Goal: Check status: Check status

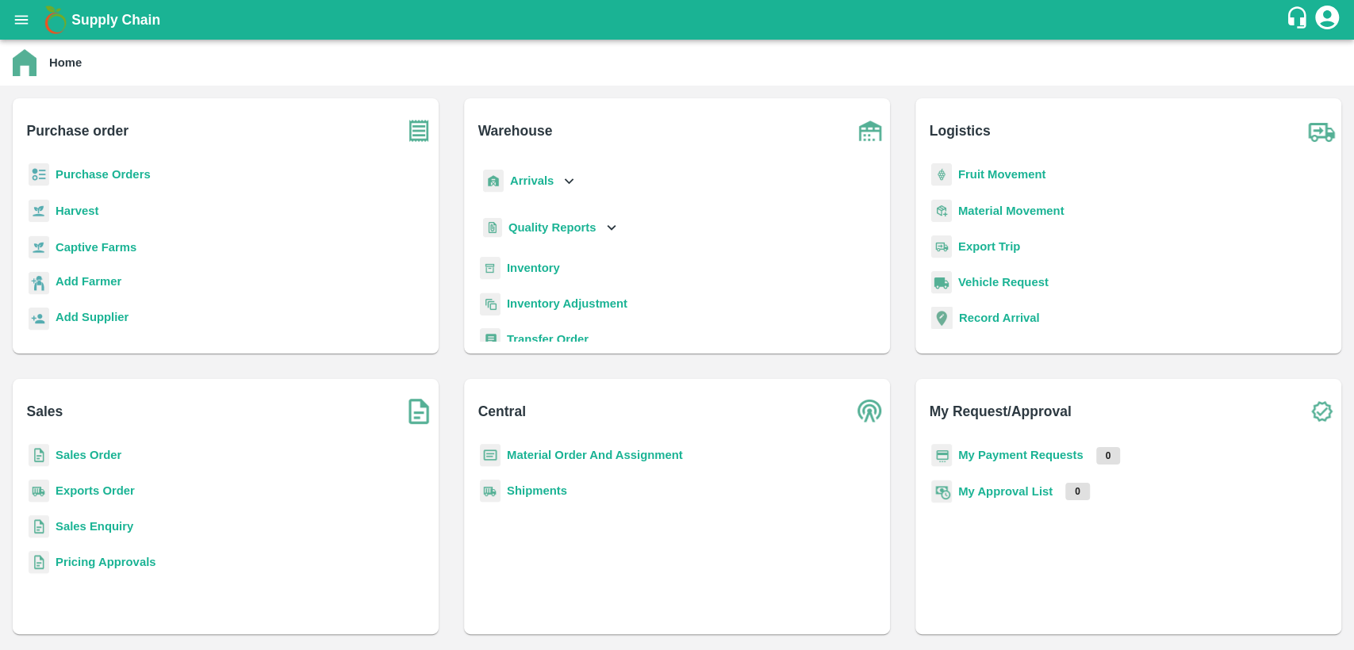
click at [98, 445] on div "Sales Order" at bounding box center [225, 462] width 400 height 36
click at [101, 463] on p "Sales Order" at bounding box center [89, 454] width 66 height 17
click at [77, 455] on b "Sales Order" at bounding box center [89, 455] width 66 height 13
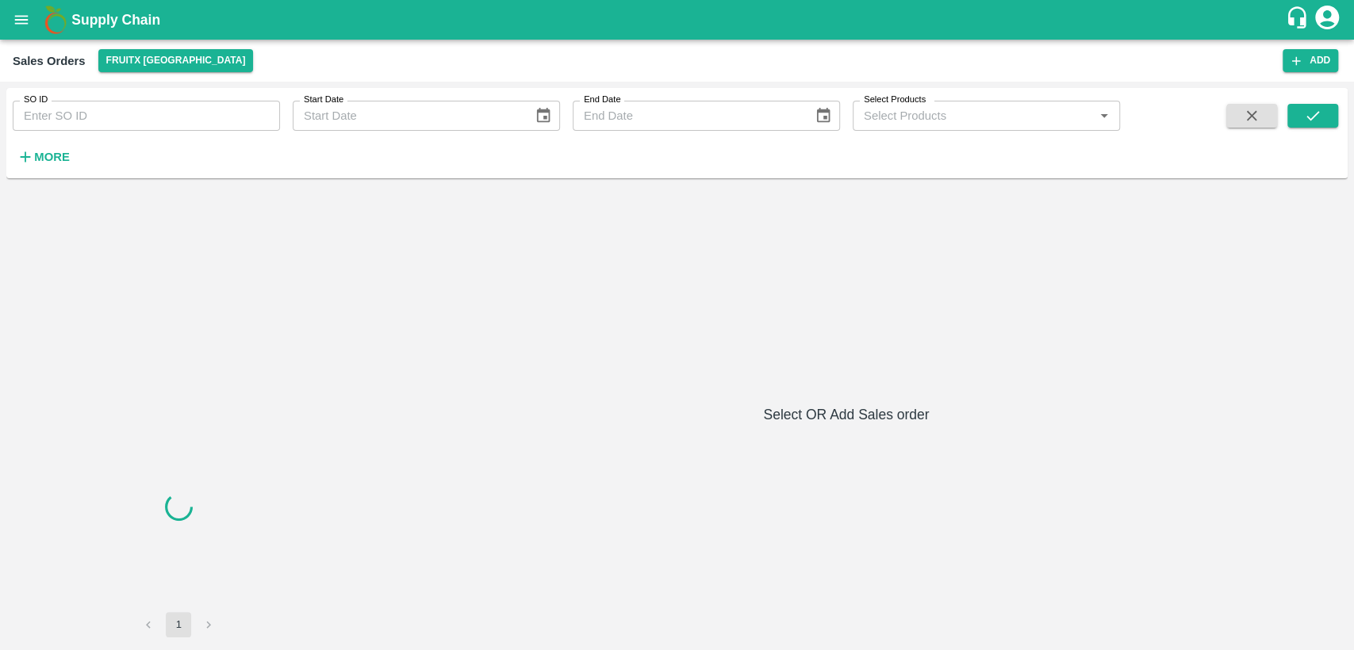
click at [144, 124] on input "SO ID" at bounding box center [146, 116] width 267 height 30
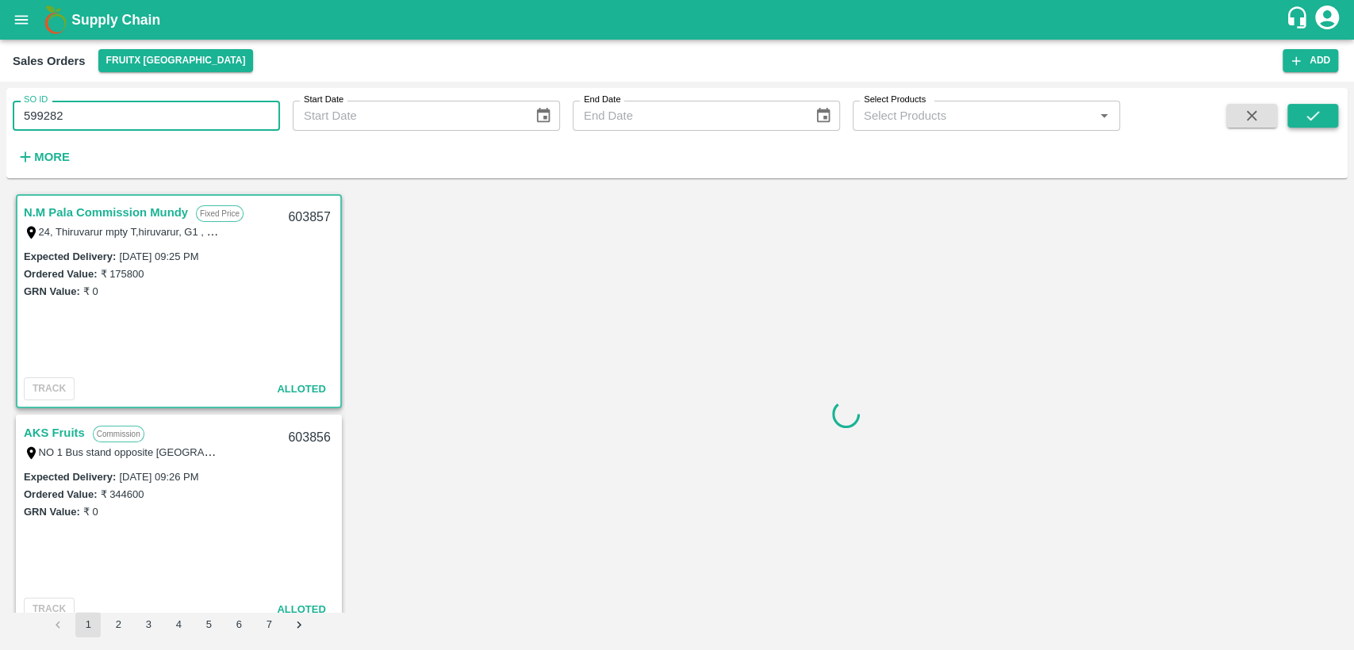
click at [1301, 105] on button "submit" at bounding box center [1312, 116] width 51 height 24
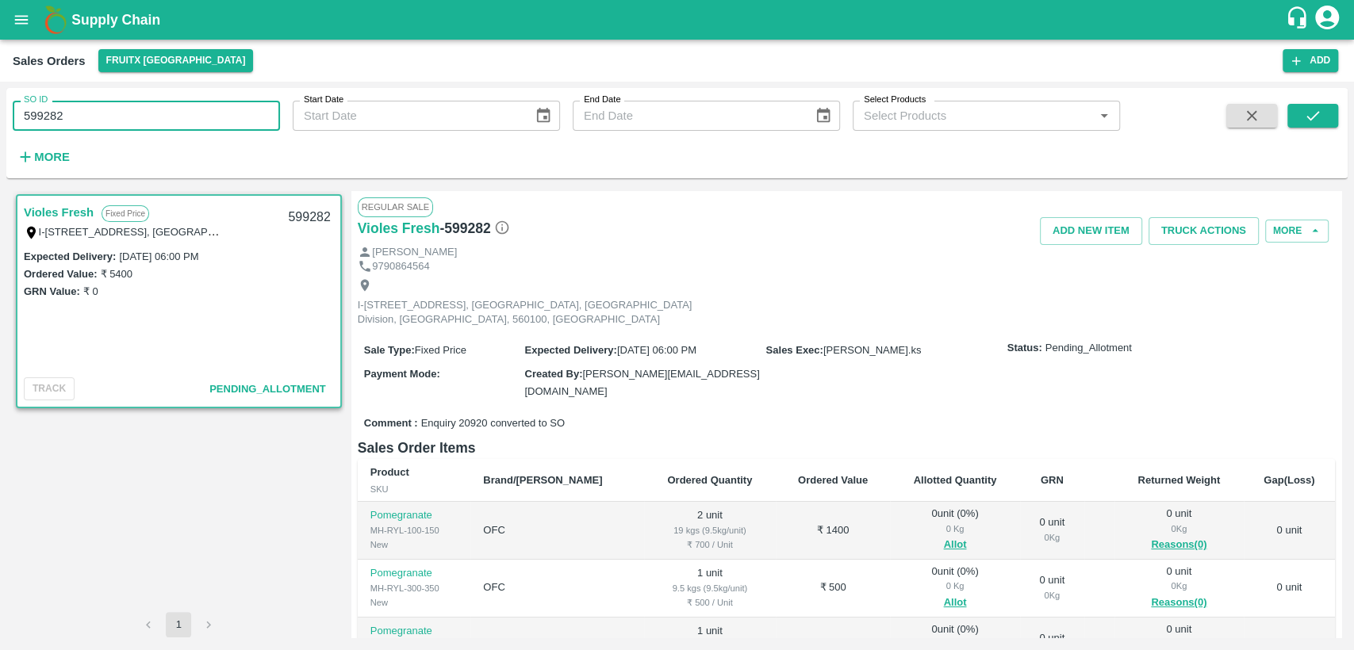
click at [0, 129] on div "SO ID 599282 SO ID Start Date Start Date End Date End Date Select Products Sele…" at bounding box center [677, 366] width 1354 height 569
paste input "text"
click at [1292, 117] on button "submit" at bounding box center [1312, 116] width 51 height 24
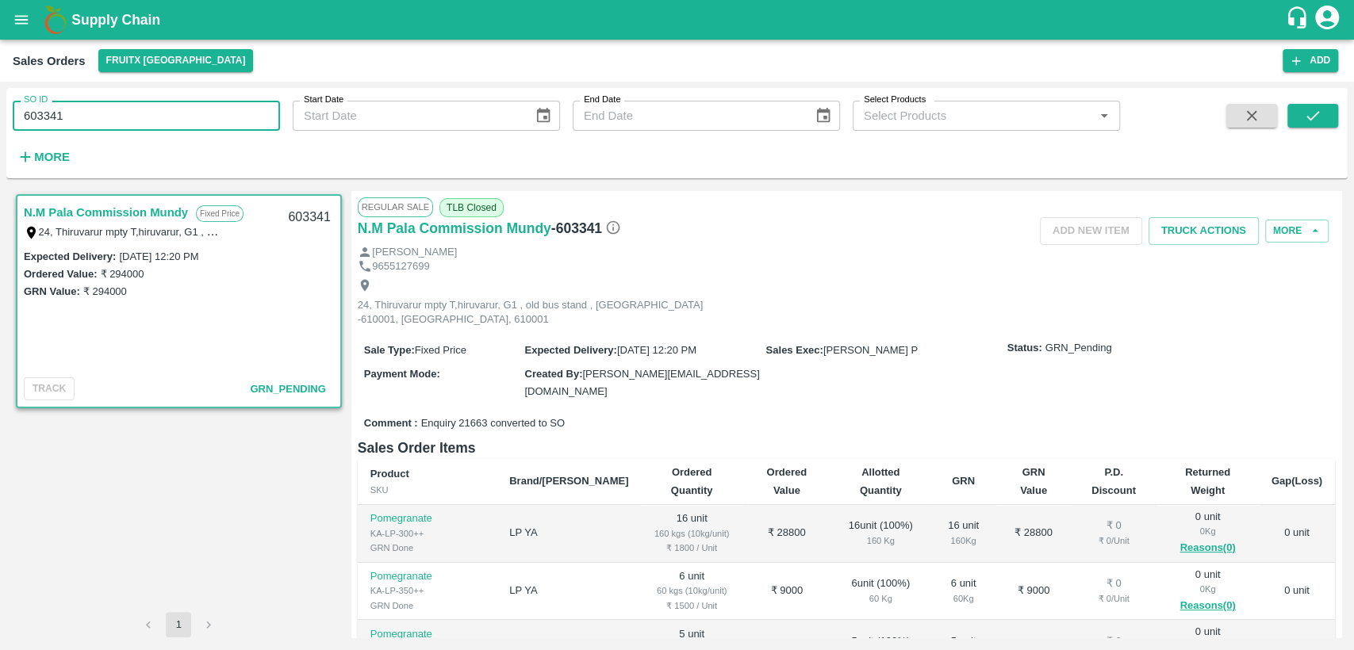
drag, startPoint x: 52, startPoint y: 116, endPoint x: 0, endPoint y: 104, distance: 53.7
click at [0, 104] on div "SO ID 603341 SO ID Start Date Start Date End Date End Date Select Products Sele…" at bounding box center [677, 366] width 1354 height 569
paste input "text"
type input "603350"
click at [1328, 115] on button "submit" at bounding box center [1312, 116] width 51 height 24
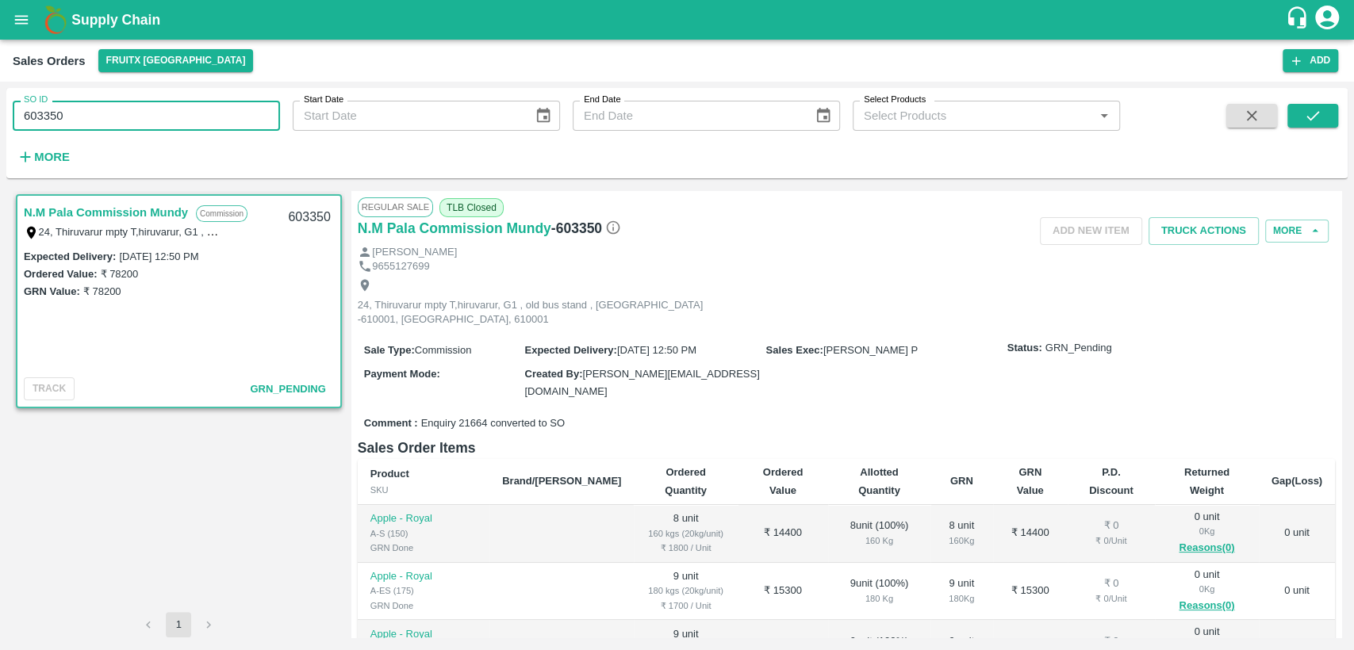
drag, startPoint x: 61, startPoint y: 113, endPoint x: 0, endPoint y: 128, distance: 62.9
click at [0, 128] on div "SO ID 603350 SO ID Start Date Start Date End Date End Date Select Products Sele…" at bounding box center [677, 366] width 1354 height 569
paste input "text"
type input "603569"
drag, startPoint x: 1318, startPoint y: 109, endPoint x: 1228, endPoint y: 236, distance: 155.3
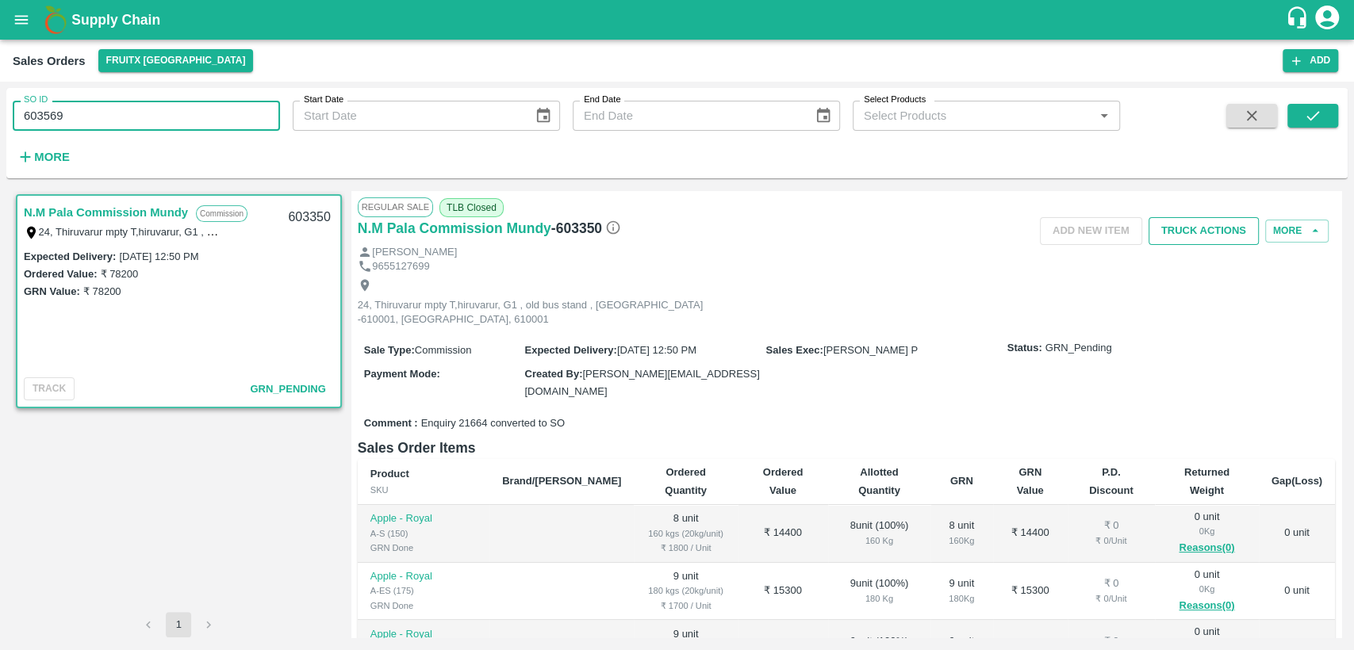
click at [1319, 108] on icon "submit" at bounding box center [1312, 115] width 17 height 17
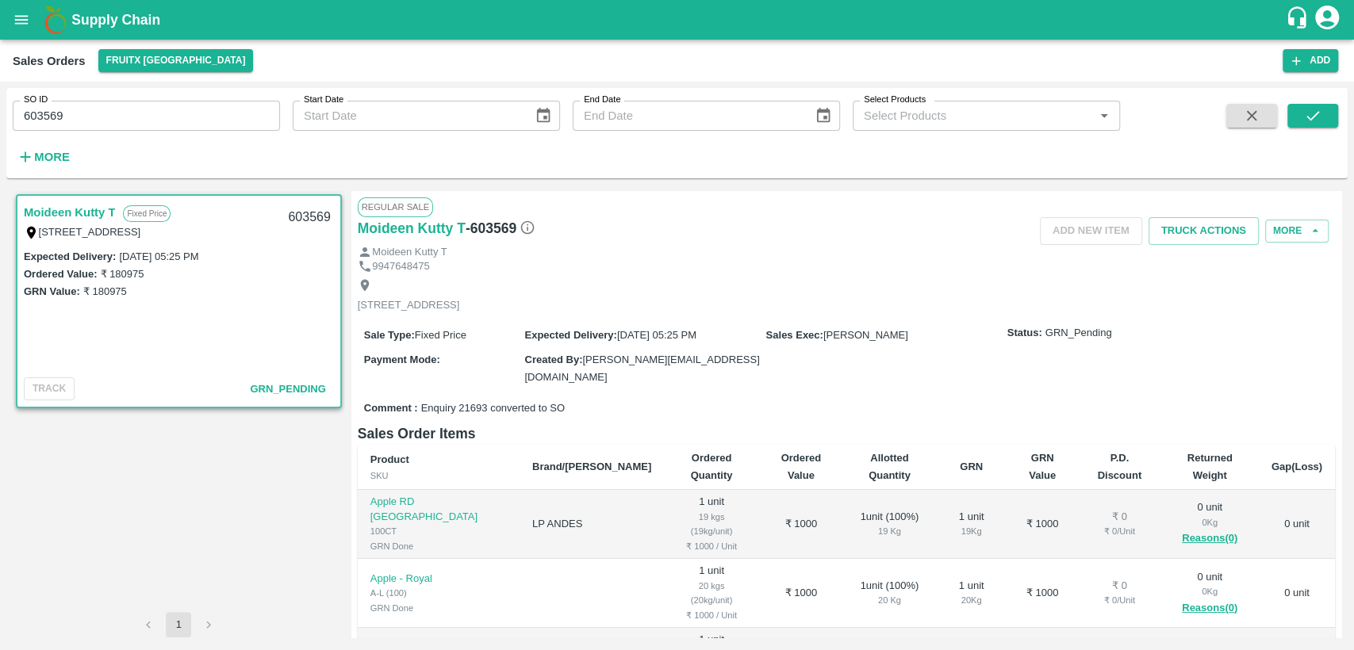
click at [31, 13] on button "open drawer" at bounding box center [21, 20] width 36 height 36
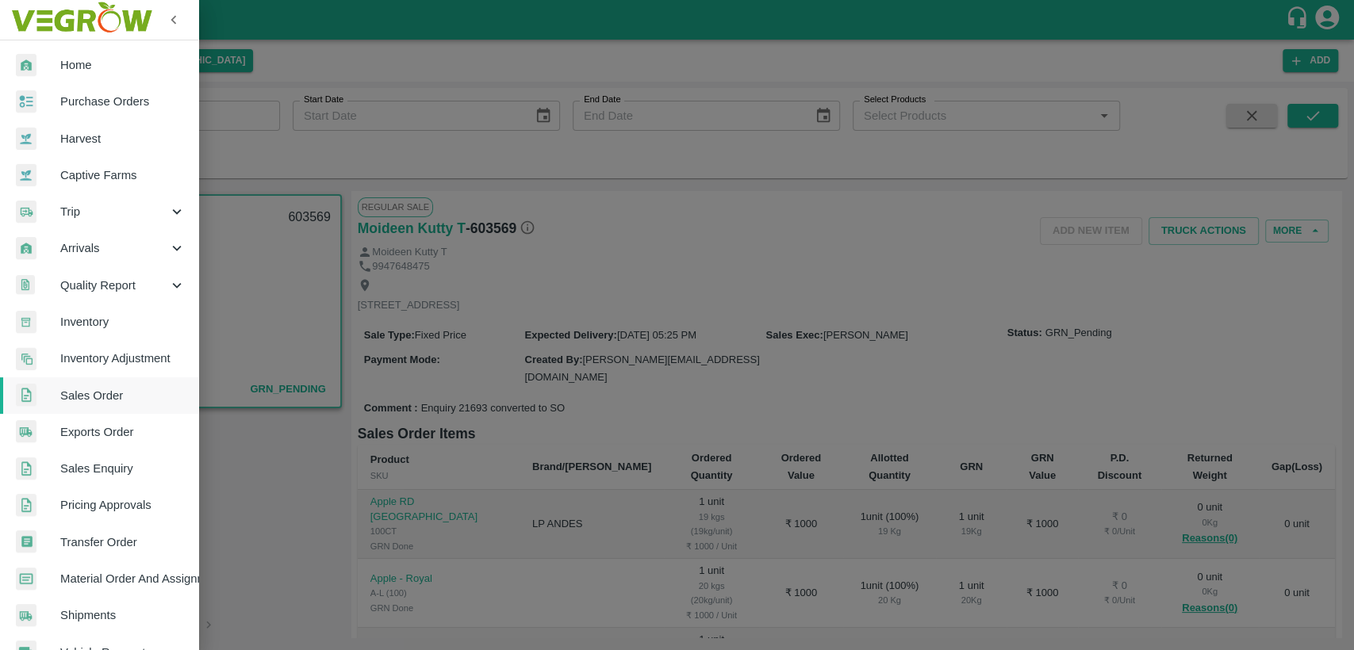
click at [73, 55] on link "Home" at bounding box center [99, 65] width 198 height 36
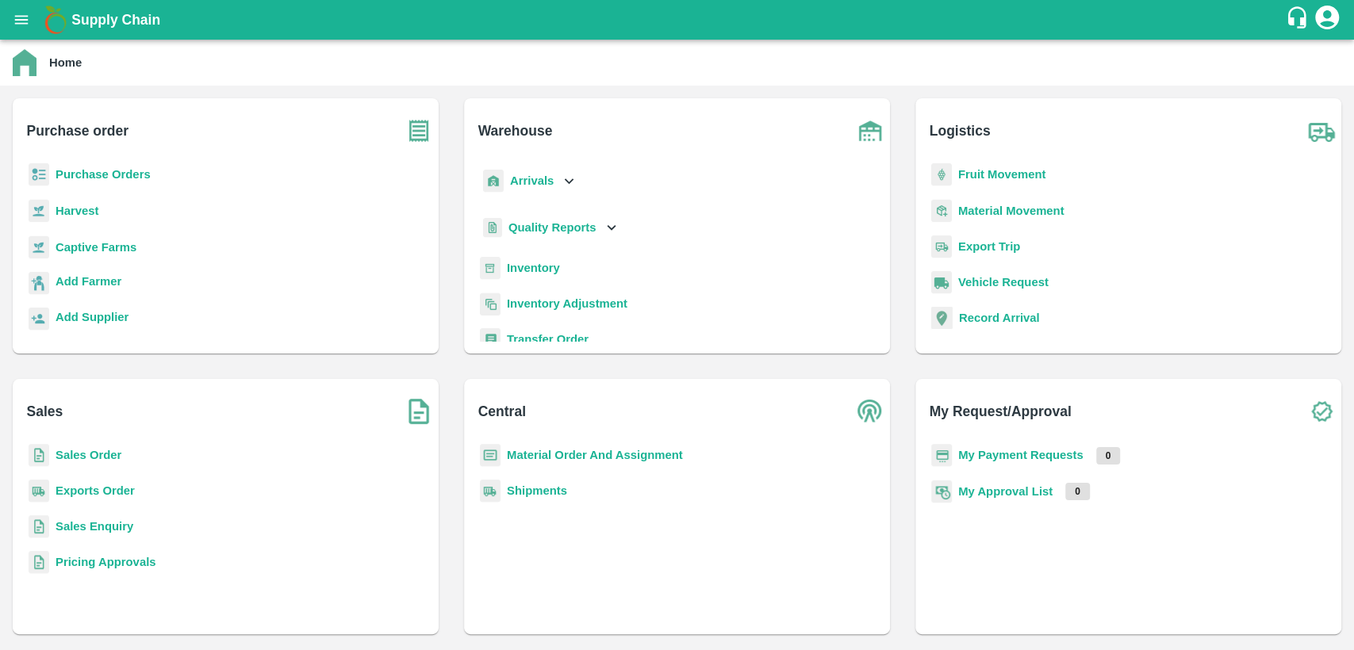
click at [547, 270] on b "Inventory" at bounding box center [533, 268] width 53 height 13
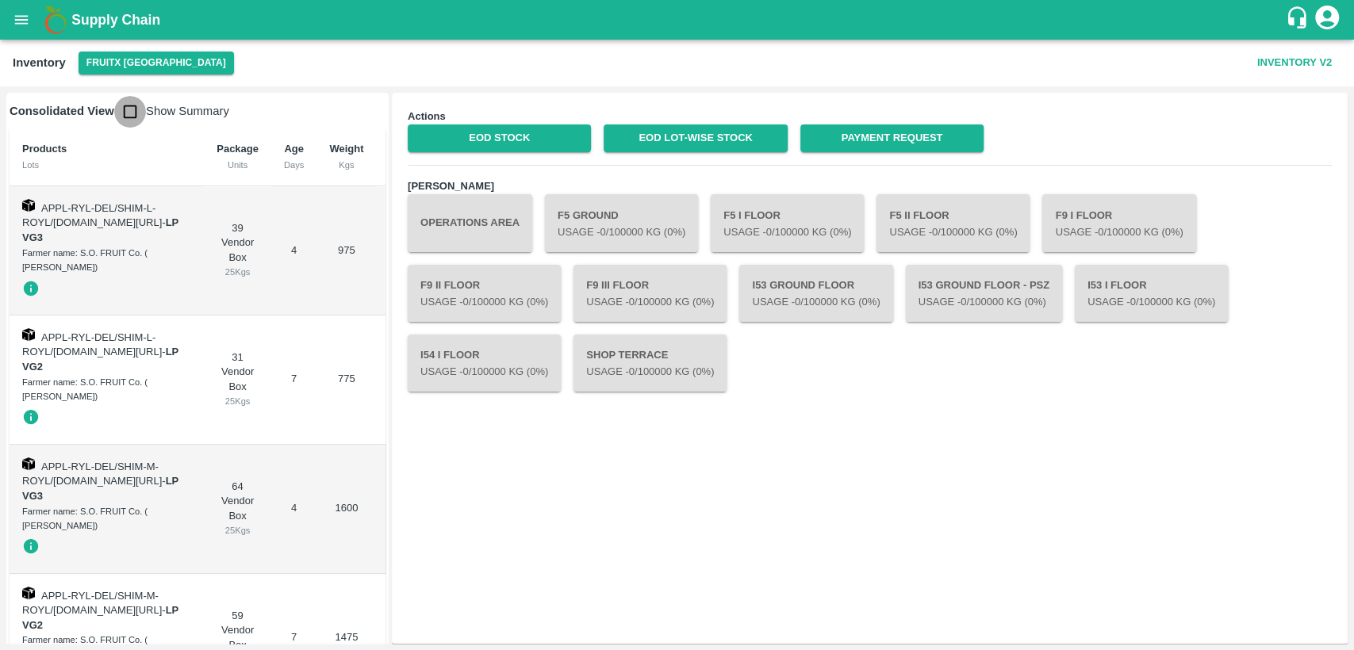
click at [133, 111] on input "checkbox" at bounding box center [130, 112] width 32 height 32
checkbox input "true"
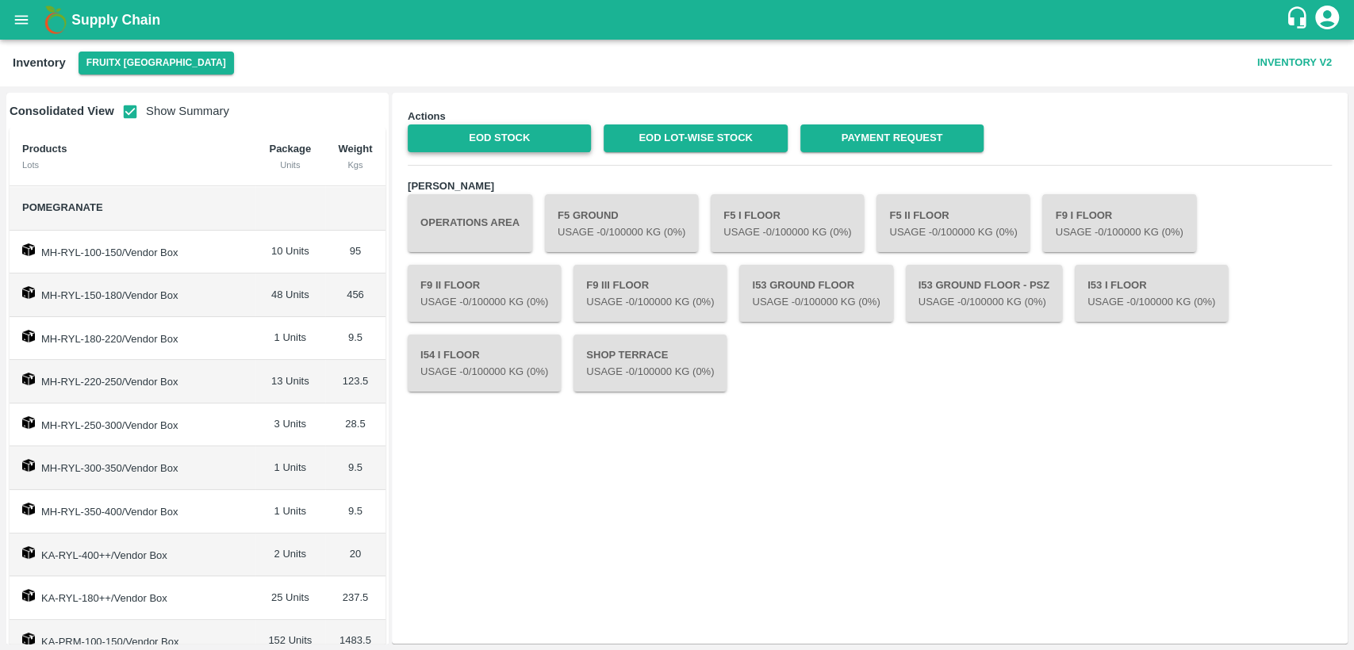
click at [492, 135] on link "EOD Stock" at bounding box center [499, 139] width 183 height 28
click at [712, 137] on link "EOD Lot-wise Stock" at bounding box center [695, 139] width 183 height 28
click at [26, 14] on icon "open drawer" at bounding box center [21, 19] width 17 height 17
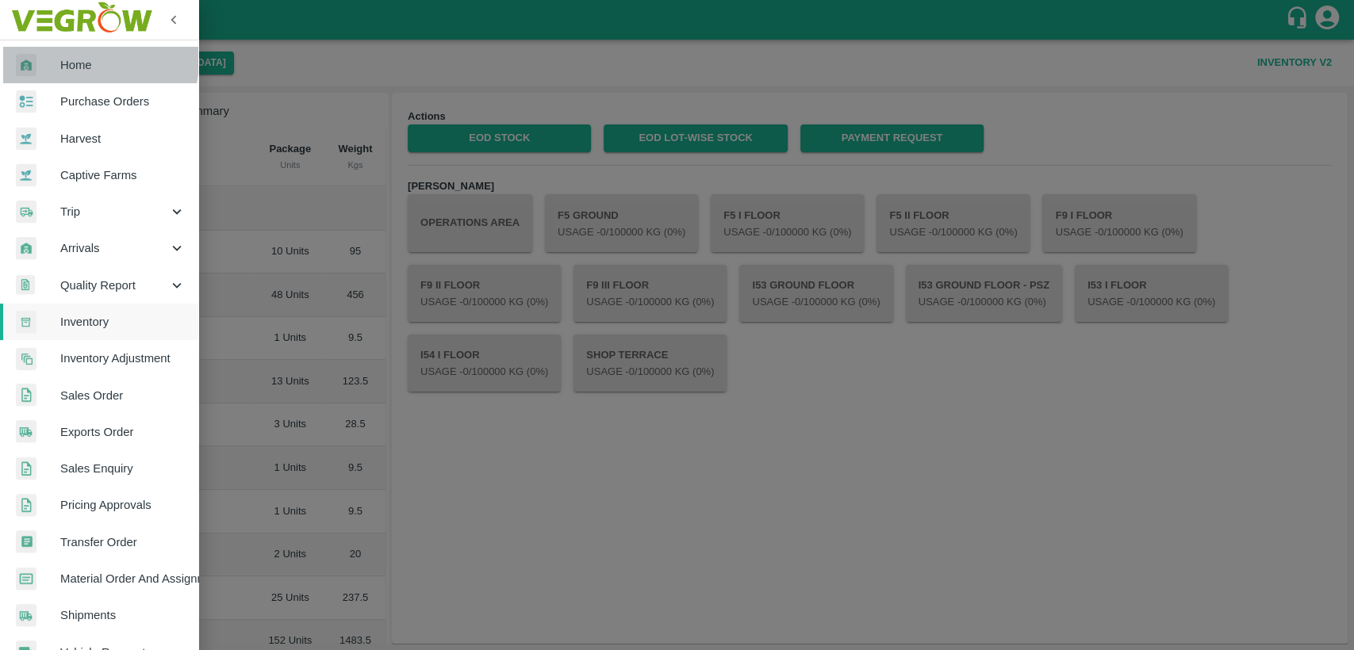
click at [72, 59] on span "Home" at bounding box center [122, 64] width 125 height 17
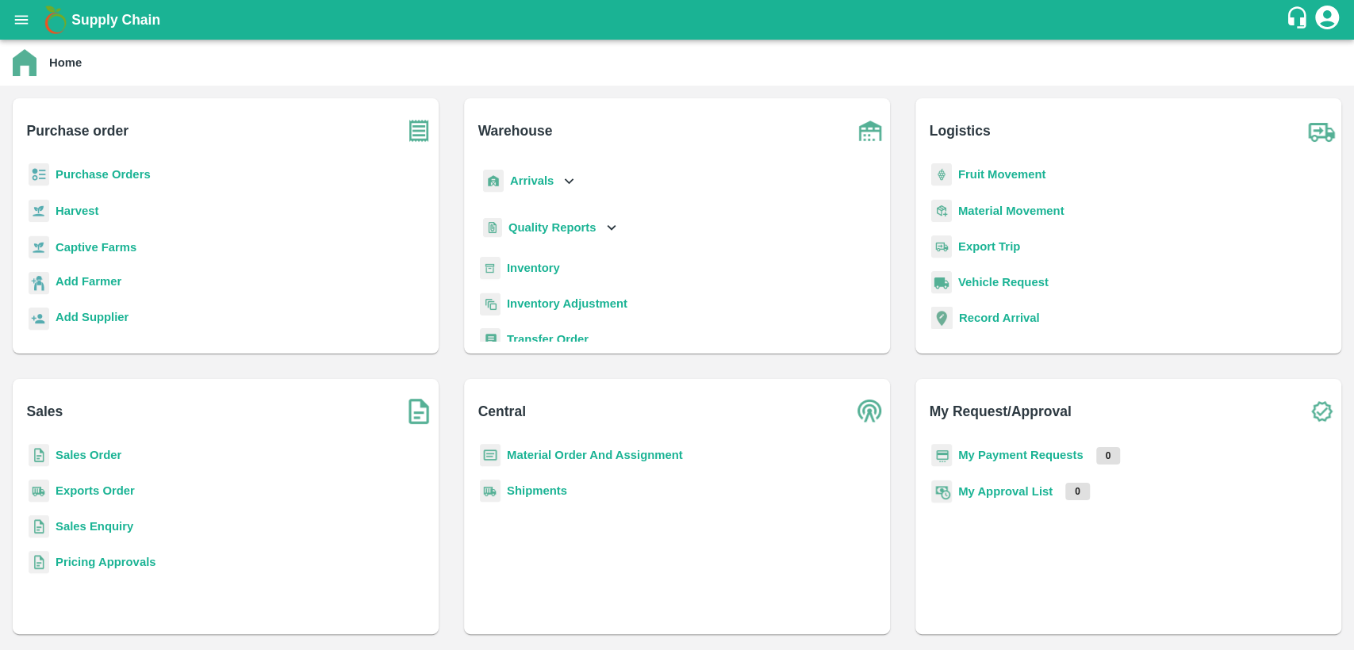
click at [82, 457] on b "Sales Order" at bounding box center [89, 455] width 66 height 13
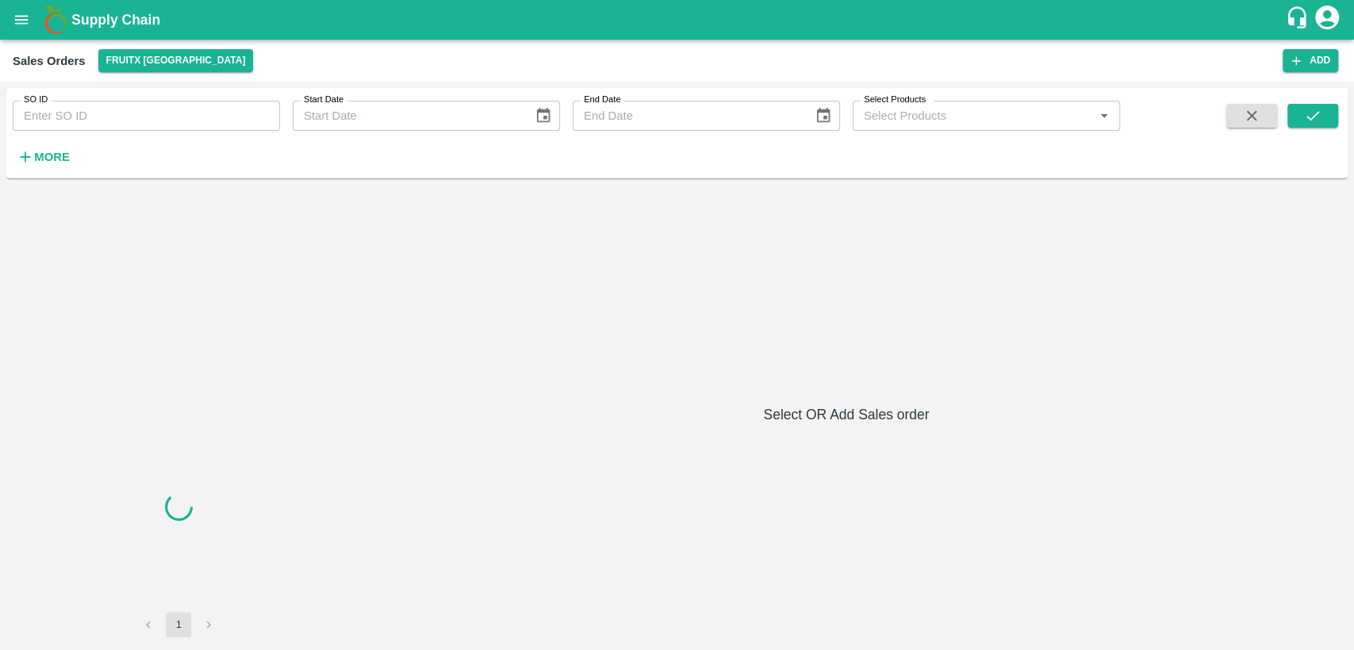
click at [106, 106] on input "SO ID" at bounding box center [146, 116] width 267 height 30
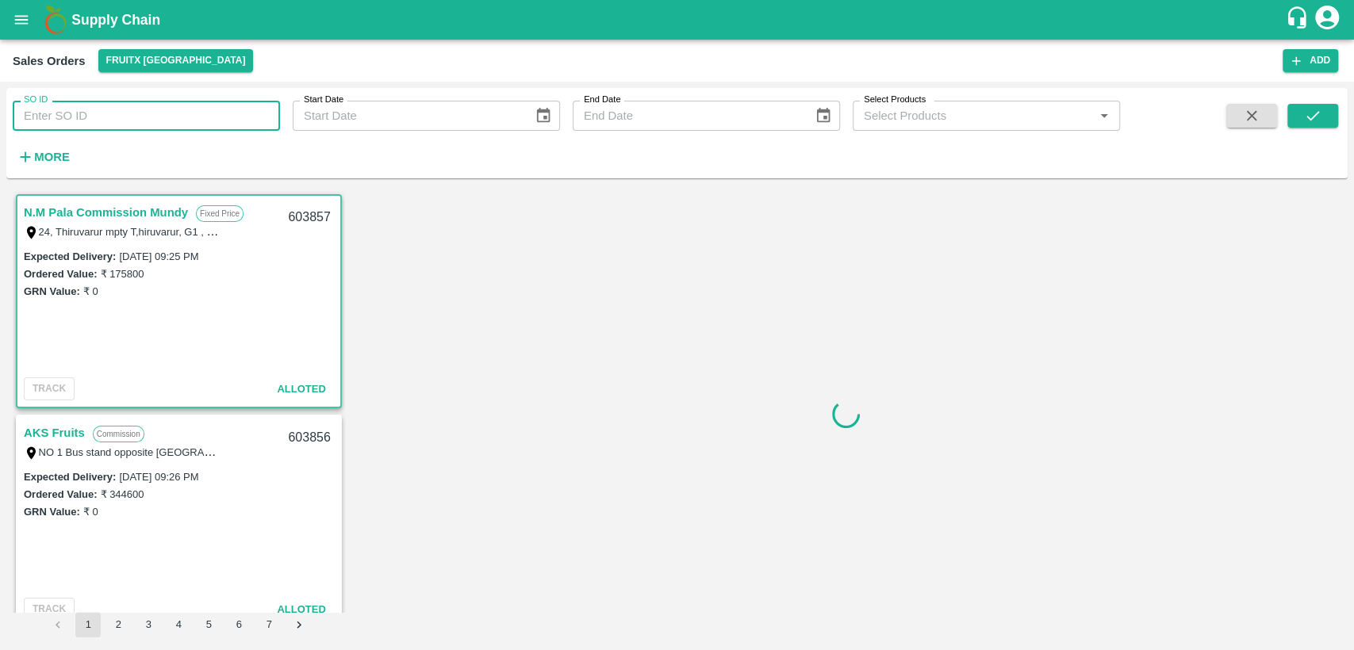
click at [109, 122] on input "SO ID" at bounding box center [146, 116] width 267 height 30
paste input "599282"
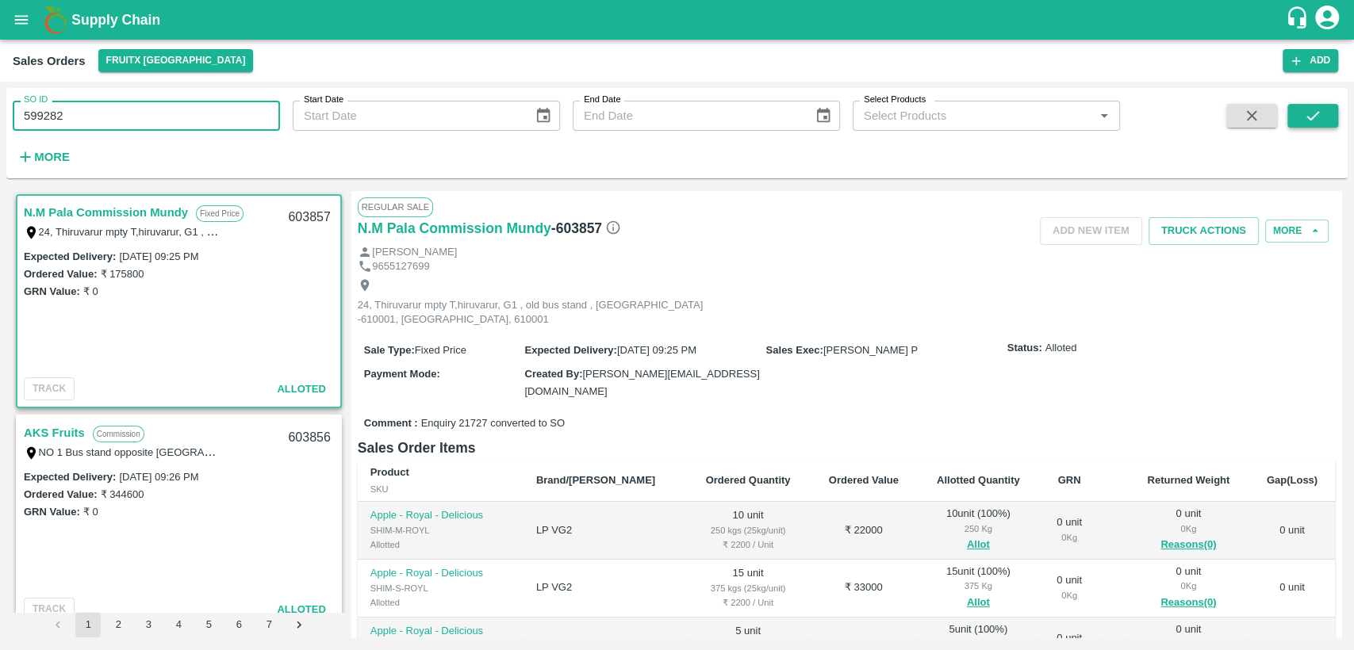
click at [1315, 113] on icon "submit" at bounding box center [1312, 115] width 17 height 17
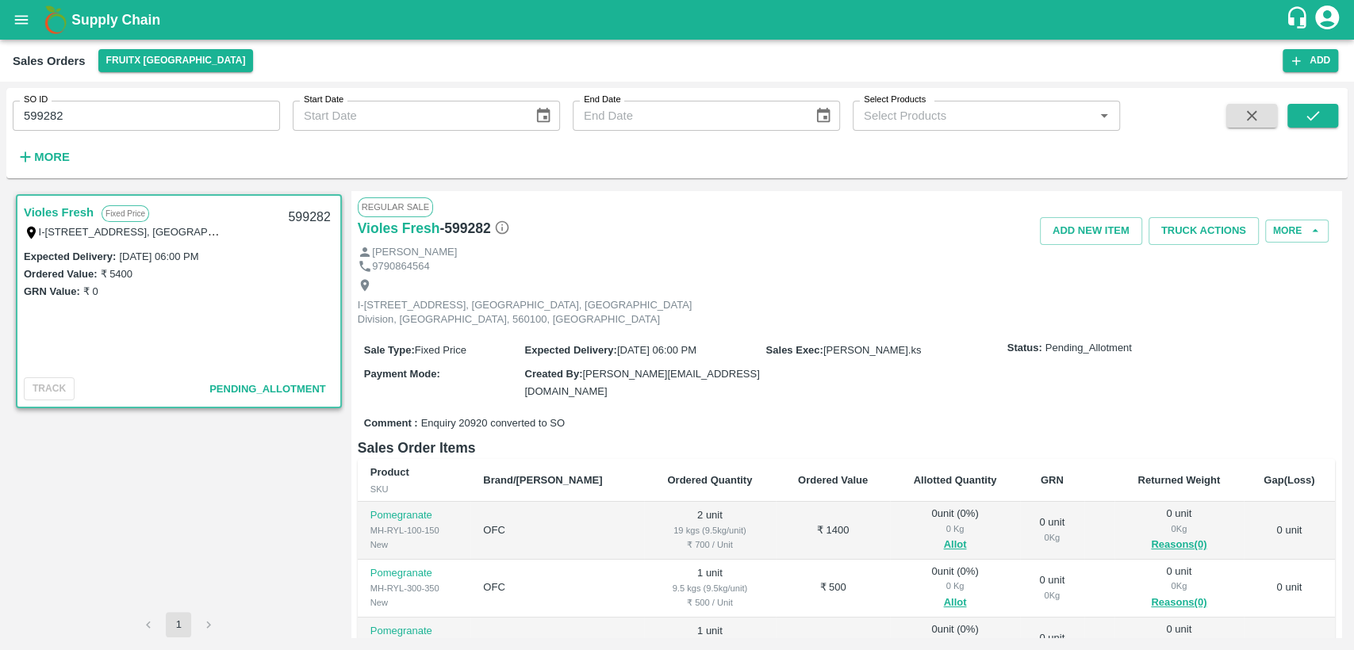
scroll to position [99, 0]
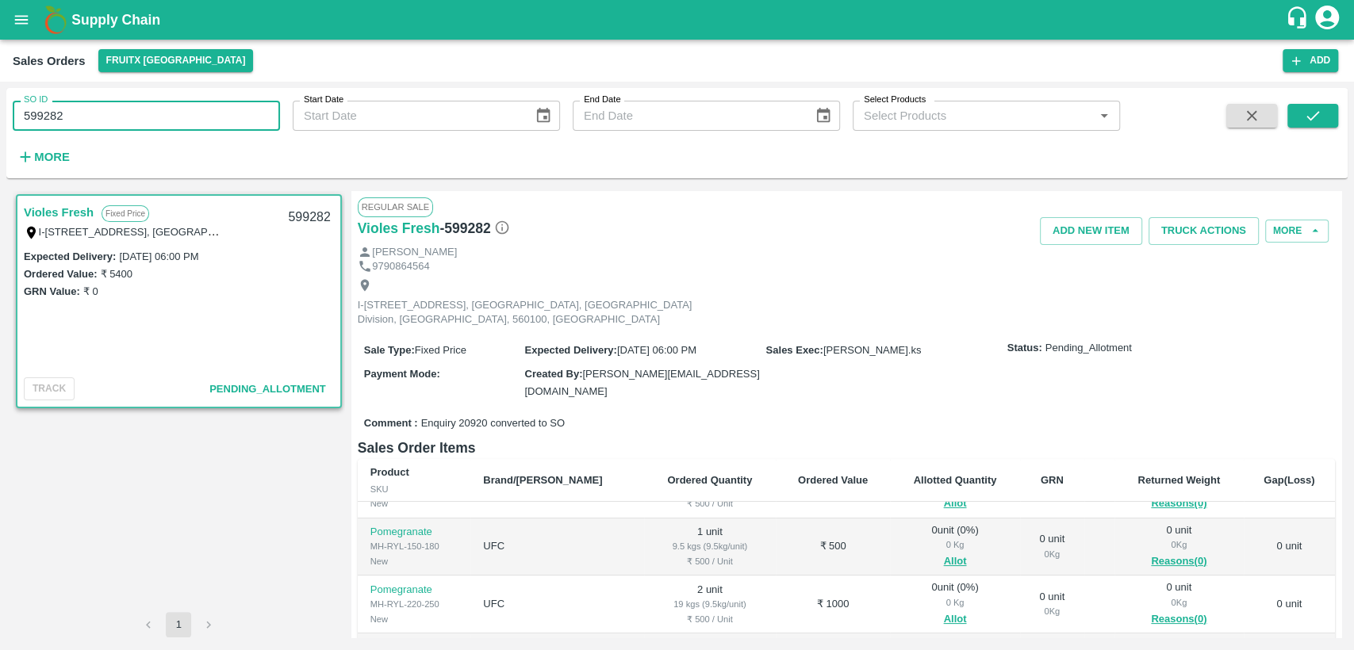
click at [86, 123] on input "599282" at bounding box center [146, 116] width 267 height 30
type input "5"
type input "603569"
click at [1312, 108] on icon "submit" at bounding box center [1312, 115] width 17 height 17
